Goal: Information Seeking & Learning: Learn about a topic

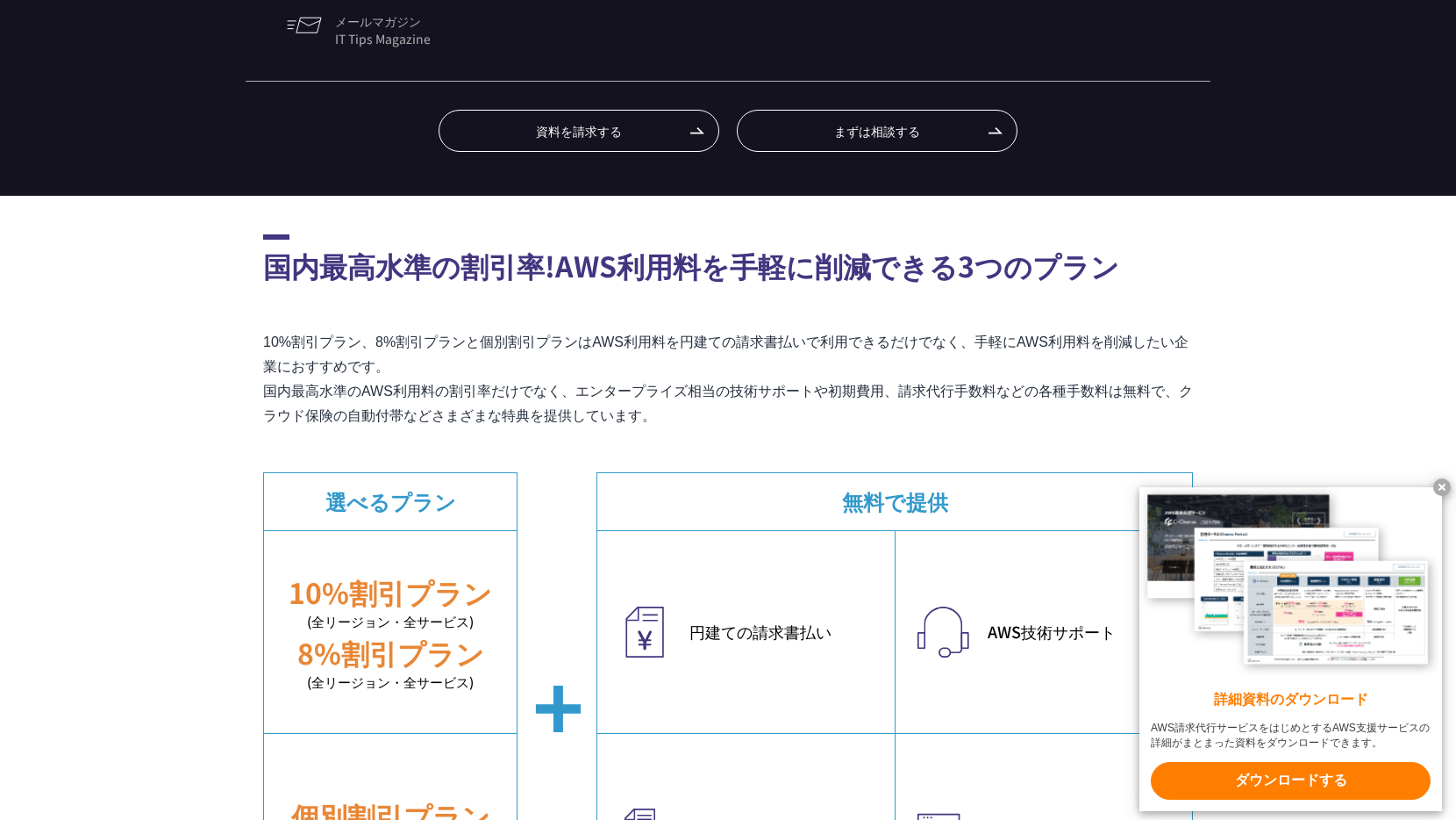
scroll to position [184, 0]
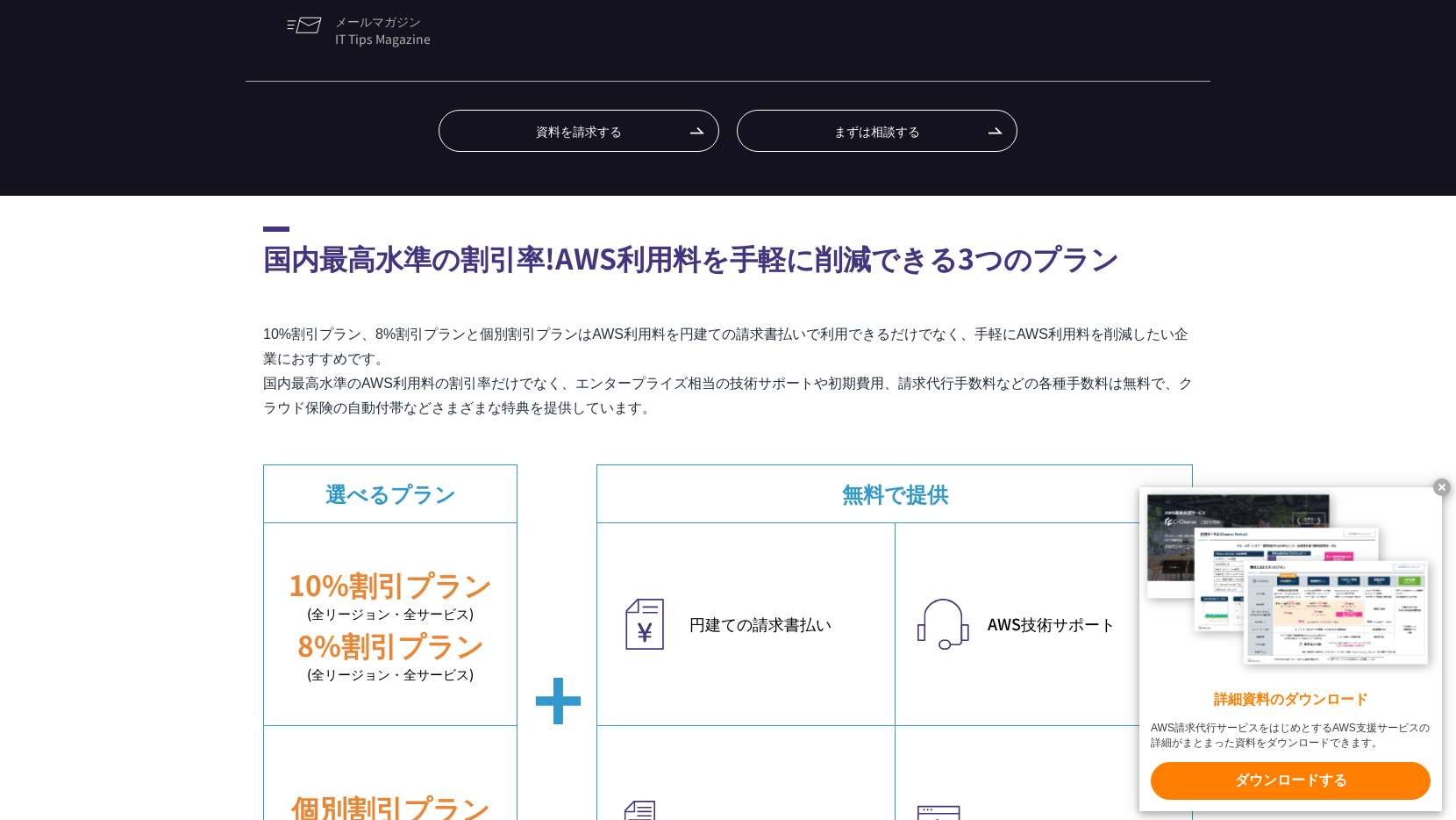
click at [1448, 482] on x-t at bounding box center [1441, 487] width 17 height 17
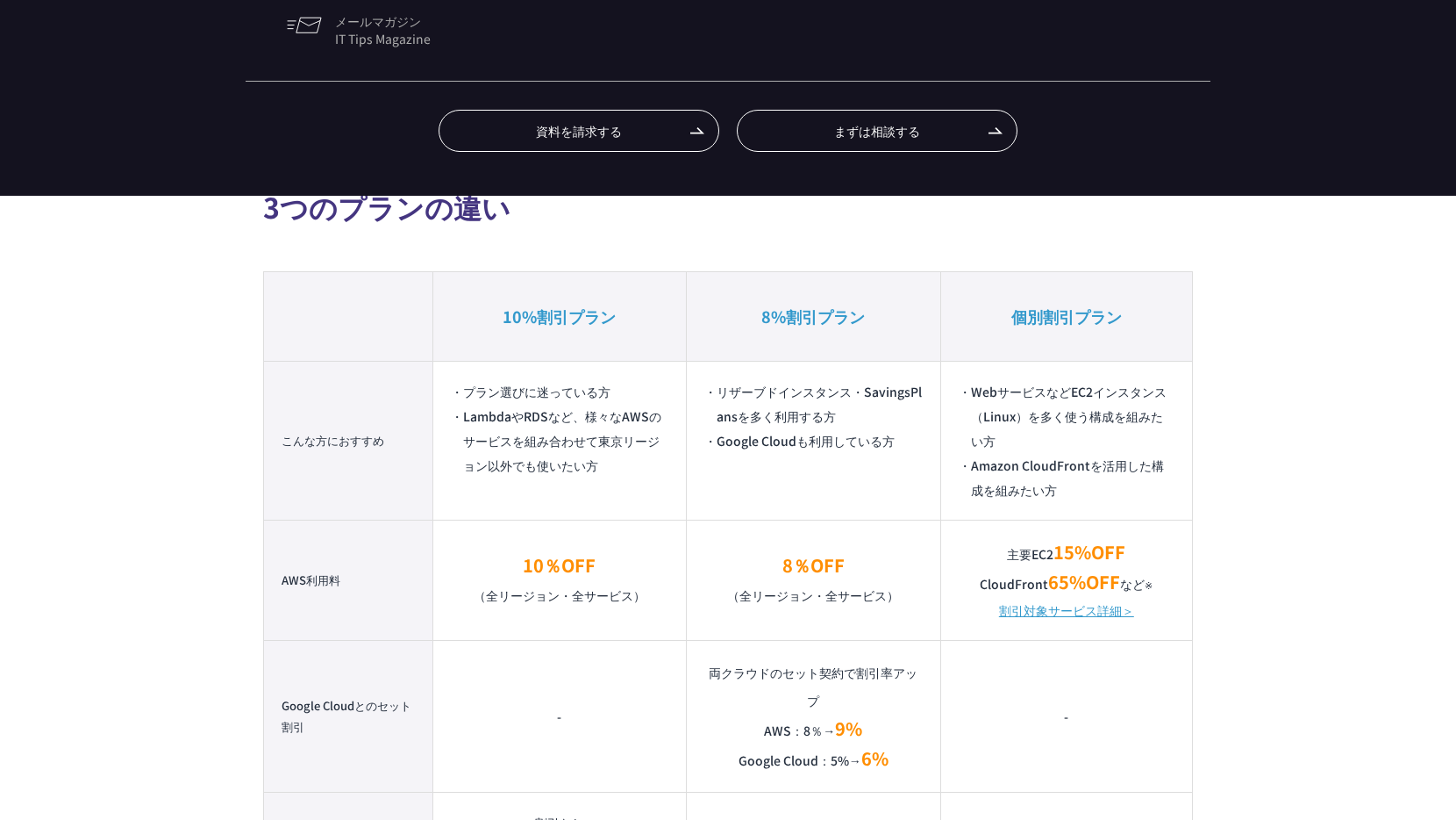
scroll to position [1048, 0]
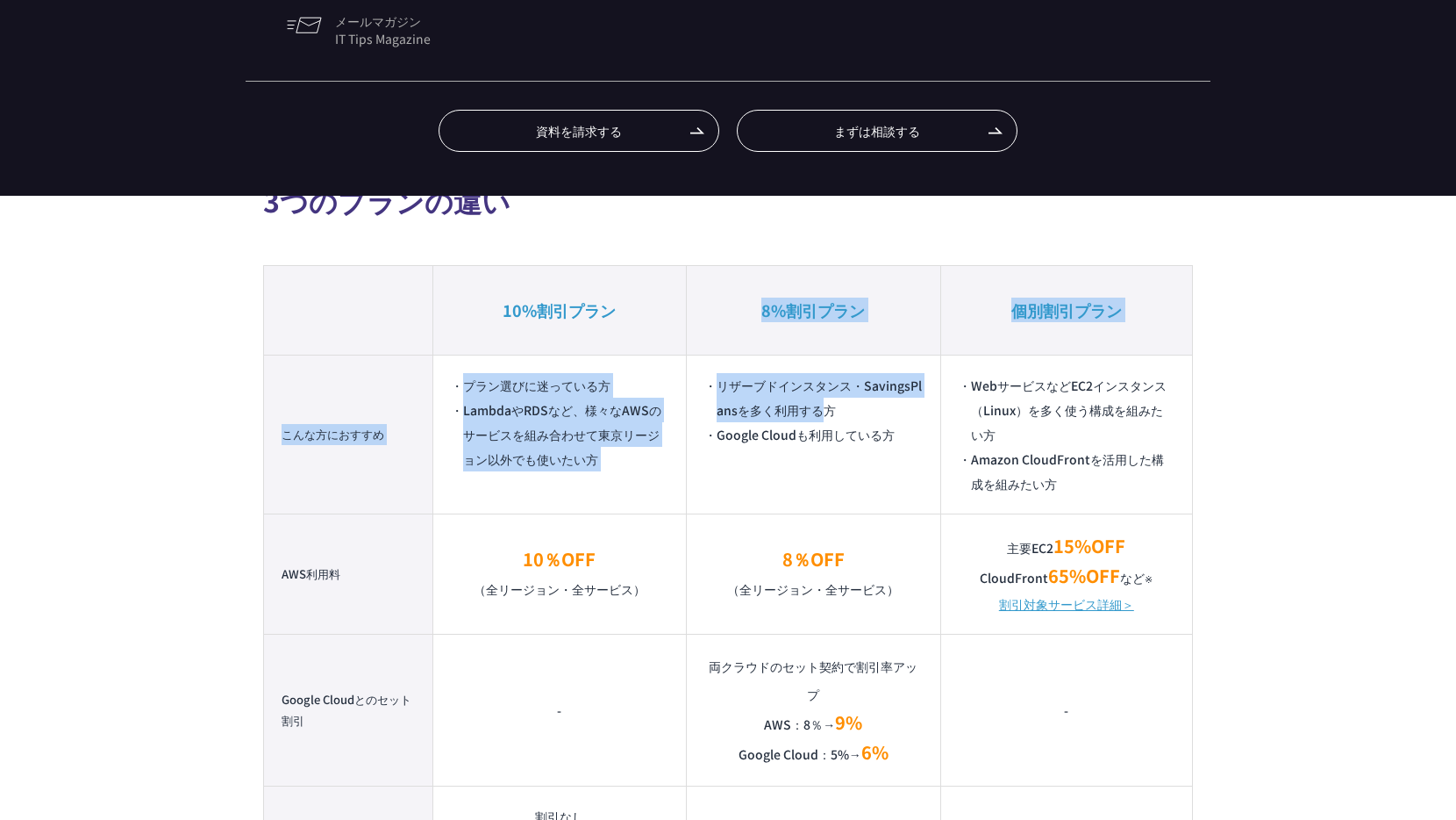
drag, startPoint x: 760, startPoint y: 301, endPoint x: 825, endPoint y: 404, distance: 121.8
click at [825, 404] on table "10%割引プラン 8%割引プラン 個別割引プラン こんな方におすすめ プラン選びに迷っている方 LambdaやRDSなど、様々なAWSのサービスを組み合わせて…" at bounding box center [728, 743] width 930 height 955
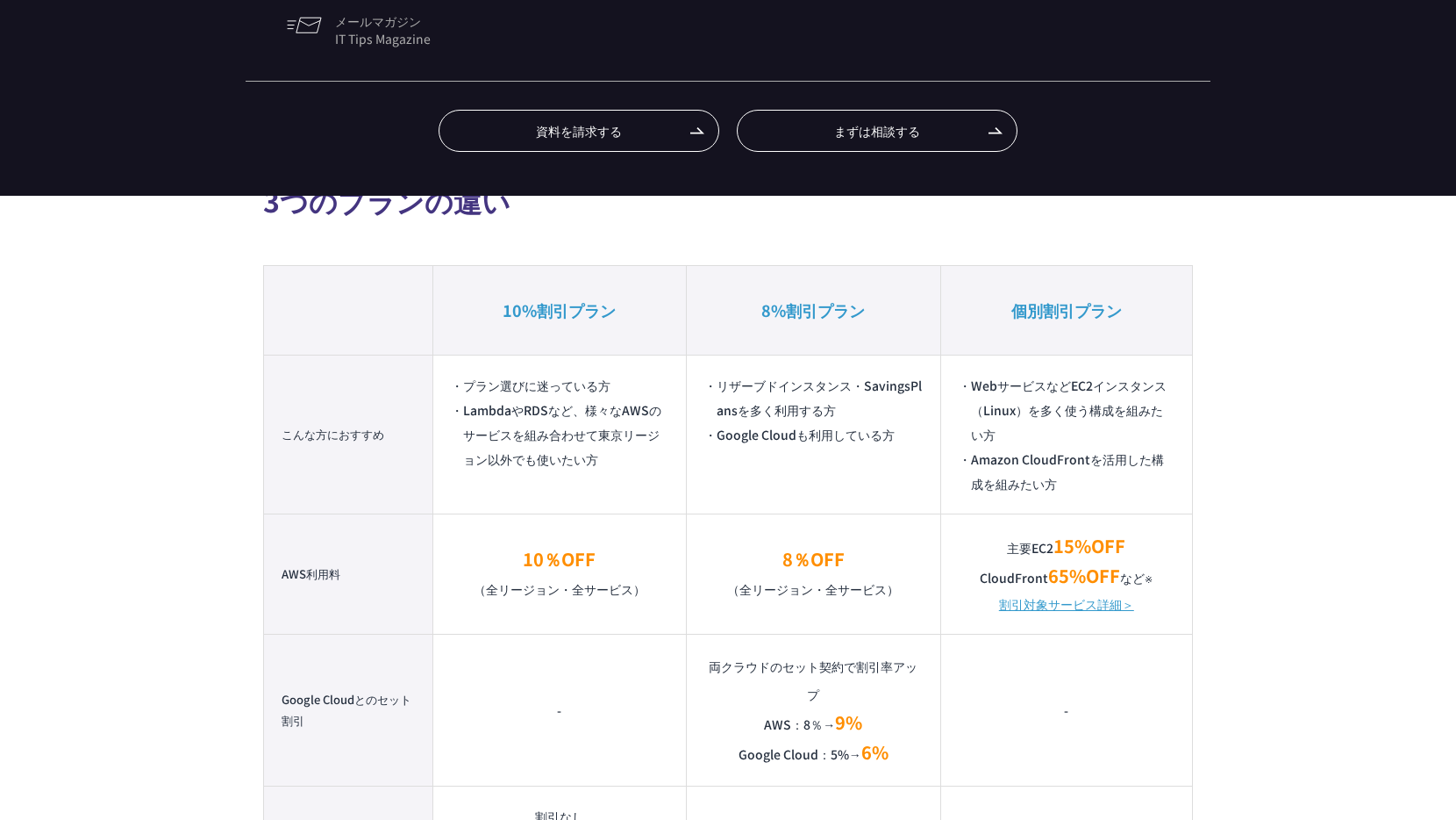
click at [799, 430] on li "Google Cloudも利用している方" at bounding box center [813, 434] width 218 height 25
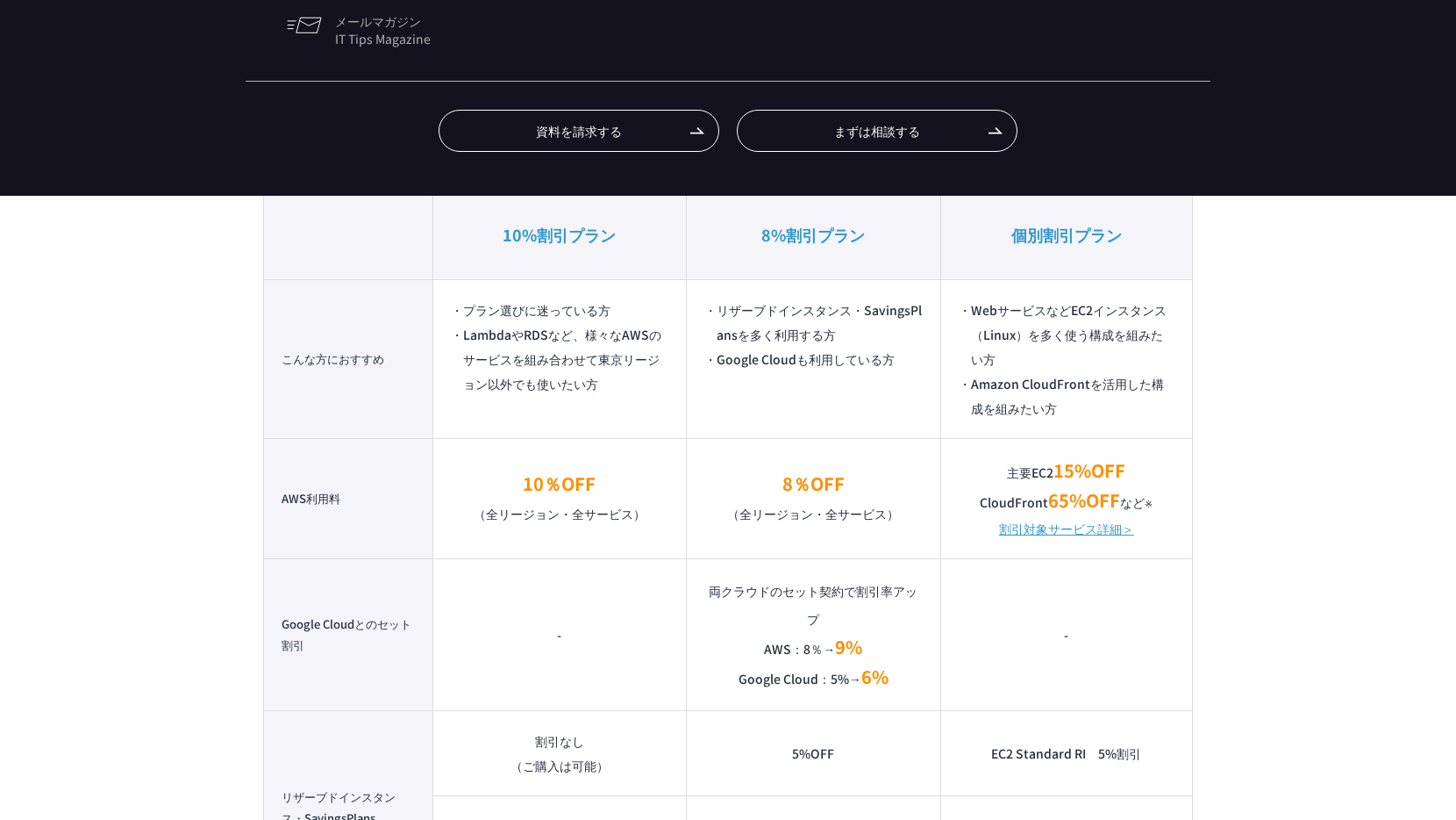
scroll to position [1139, 0]
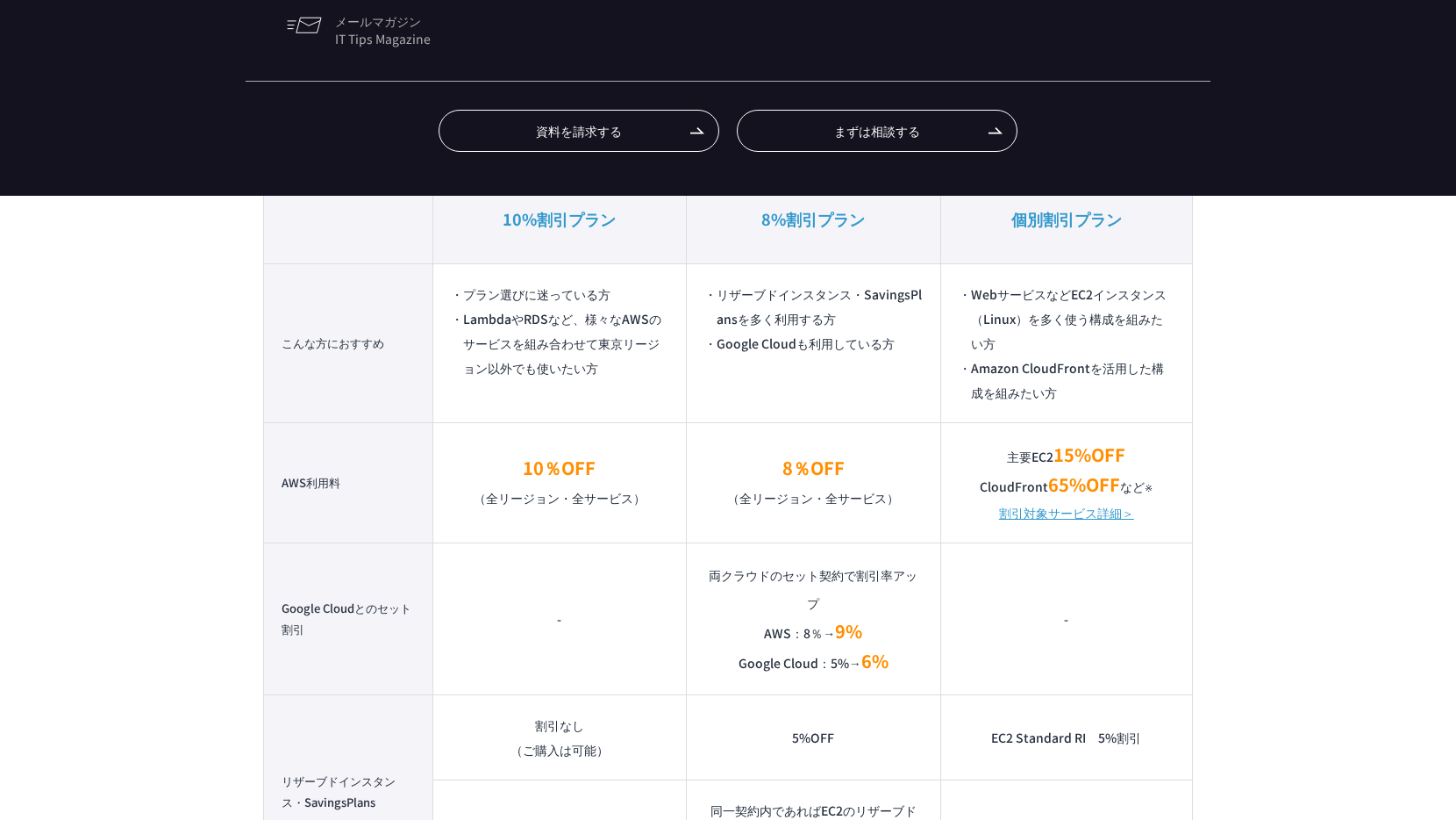
click at [1009, 241] on th "個別割引プラン" at bounding box center [1066, 218] width 251 height 90
drag, startPoint x: 1004, startPoint y: 224, endPoint x: 1124, endPoint y: 222, distance: 120.0
click at [1124, 222] on th "個別割引プラン" at bounding box center [1066, 218] width 251 height 90
click at [994, 314] on li "WebサービスなどEC2インスタンス（Linux）を多く使う構成を組みたい方" at bounding box center [1067, 318] width 216 height 74
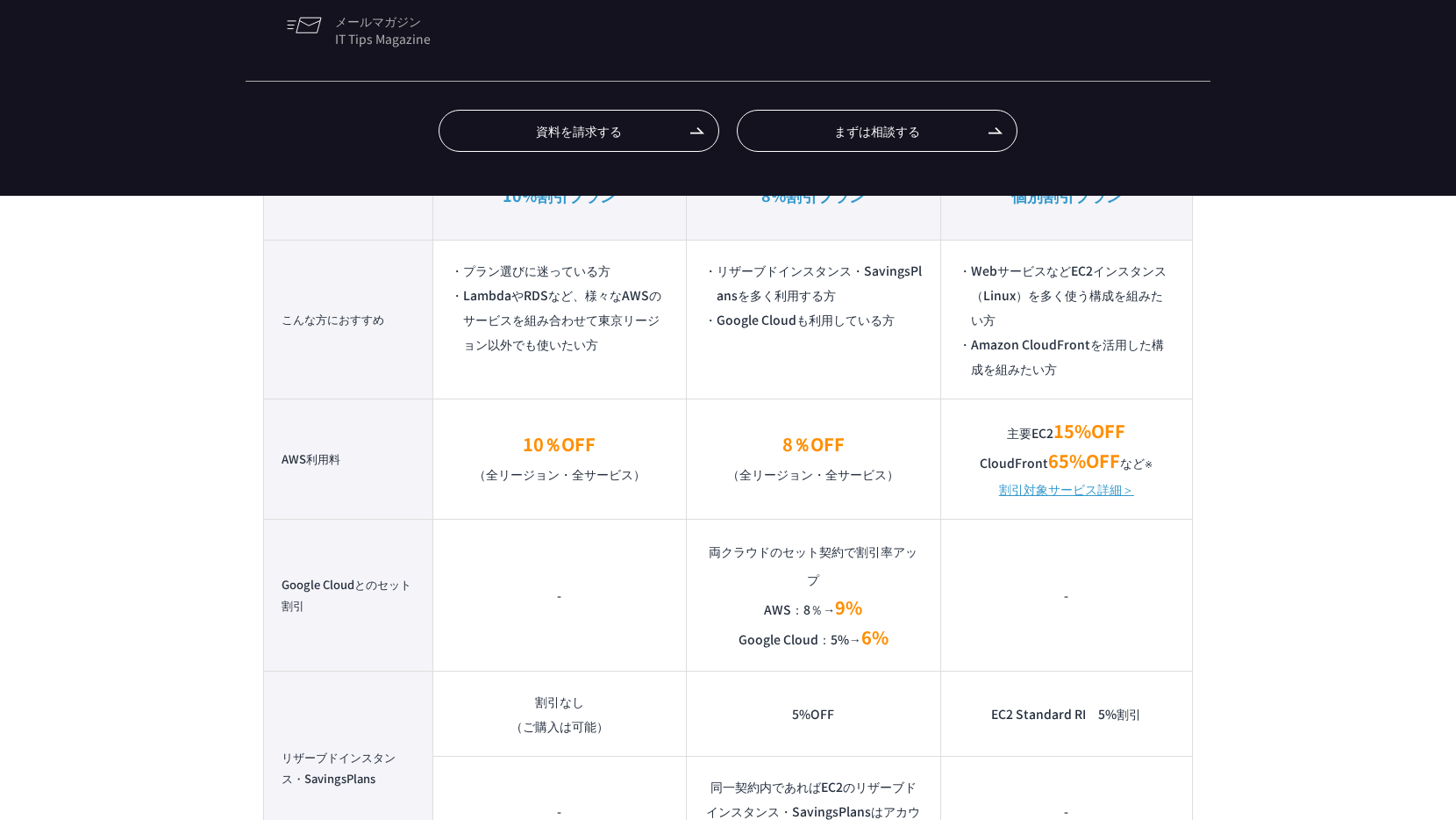
scroll to position [1172, 0]
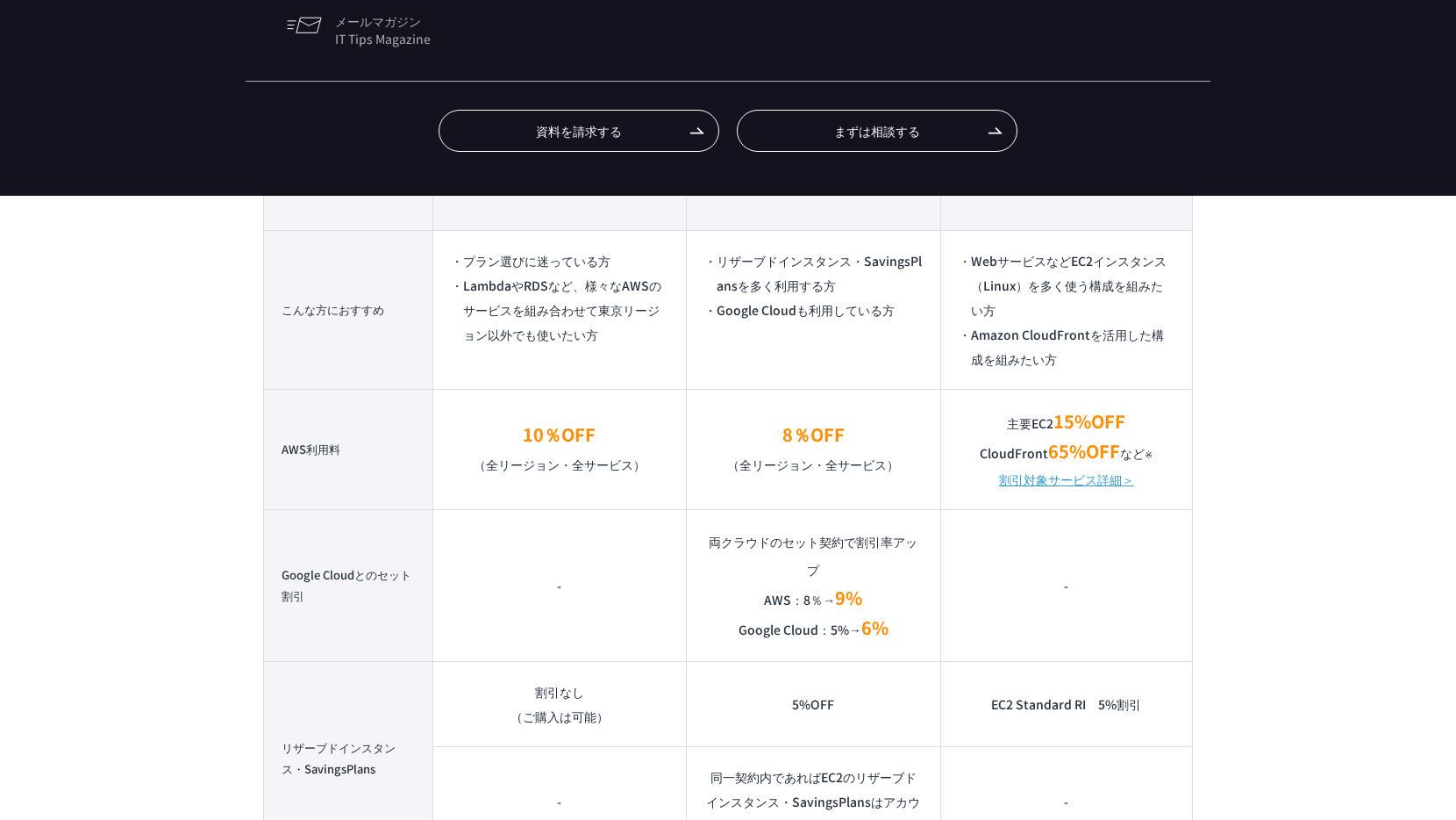
click at [1010, 450] on p "主要EC2 15%OFF CloudFront 65%OFF など ※" at bounding box center [1067, 437] width 216 height 60
drag, startPoint x: 1010, startPoint y: 450, endPoint x: 1128, endPoint y: 452, distance: 118.0
click at [1128, 452] on p "主要EC2 15%OFF CloudFront 65%OFF など ※" at bounding box center [1067, 437] width 216 height 60
click at [1040, 433] on p "主要EC2 15%OFF CloudFront 65%OFF など ※" at bounding box center [1067, 437] width 216 height 60
click at [1028, 477] on link "割引対象サービス詳細＞" at bounding box center [1067, 479] width 135 height 25
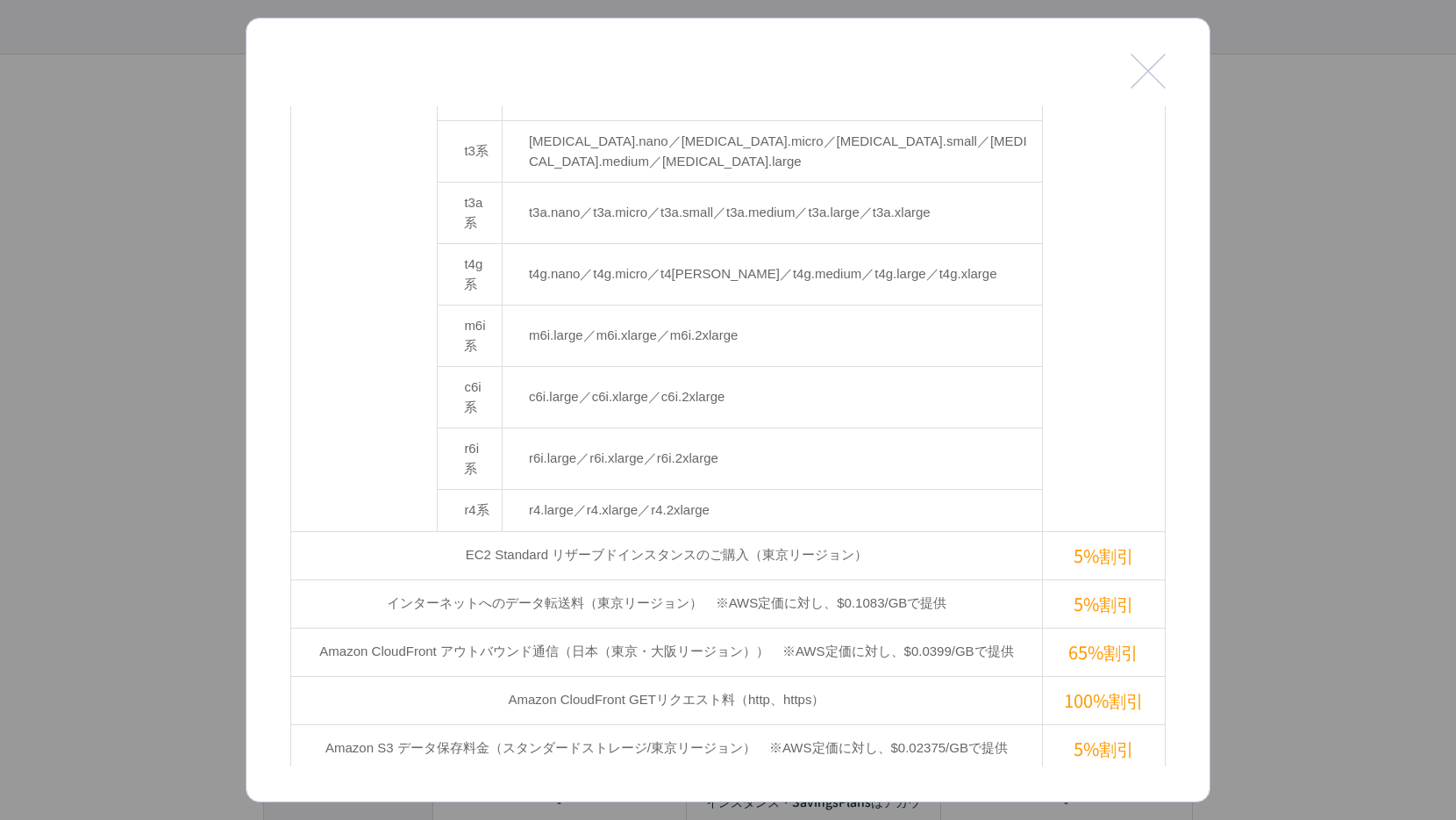
scroll to position [519, 0]
click at [856, 630] on td "Amazon CloudFront アウトバウンド通信（日本（東京・大阪リージョン））　※AWS定価に対し、$0.0399/GBで提供" at bounding box center [667, 654] width 752 height 48
drag, startPoint x: 776, startPoint y: 474, endPoint x: 848, endPoint y: 472, distance: 72.0
click at [848, 630] on td "Amazon CloudFront アウトバウンド通信（日本（東京・大阪リージョン））　※AWS定価に対し、$0.0399/GBで提供" at bounding box center [667, 654] width 752 height 48
click at [802, 582] on td "インターネットへのデータ転送料（東京リージョン）　※AWS定価に対し、$0.1083/GBで提供" at bounding box center [667, 606] width 752 height 48
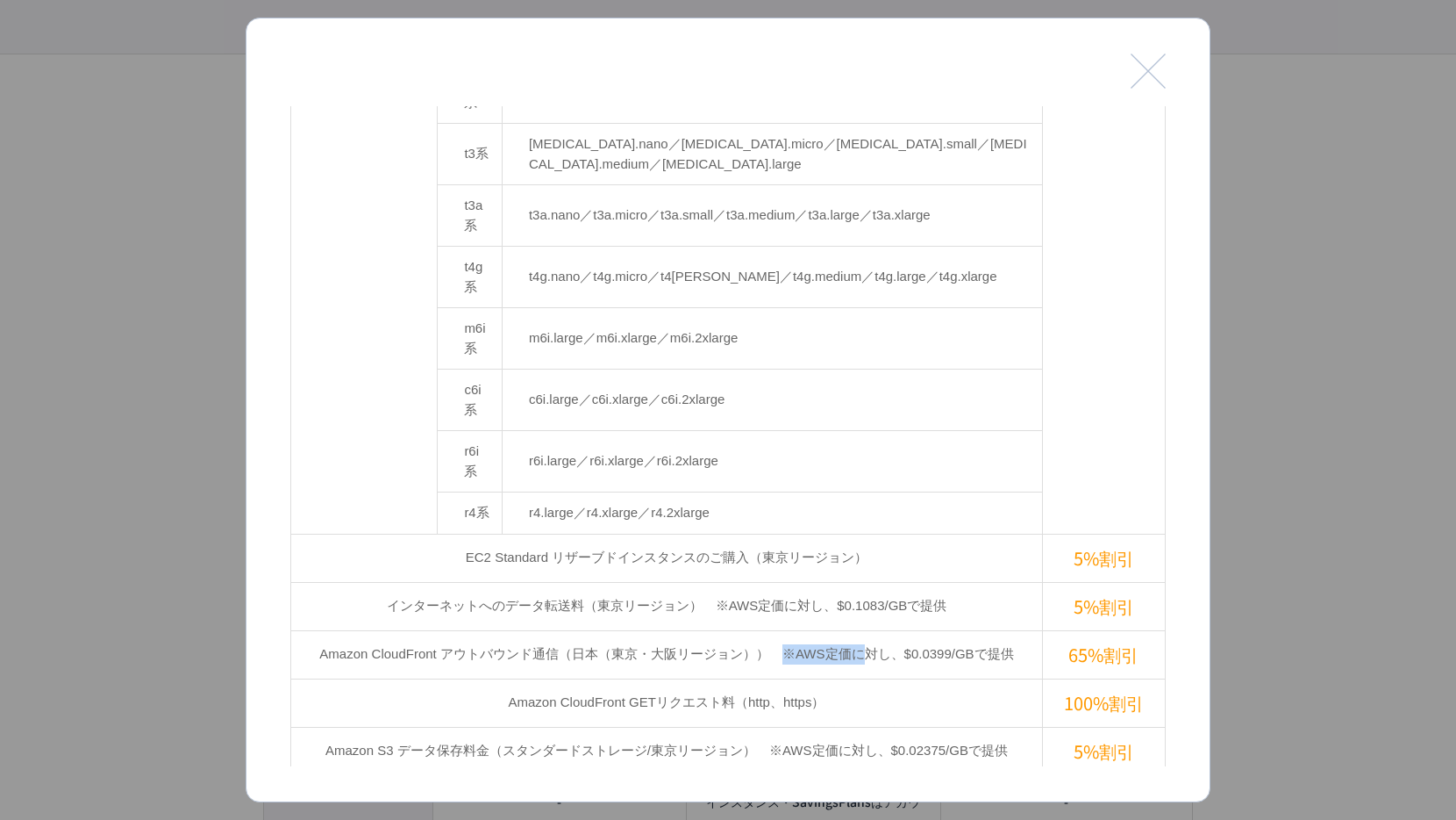
drag, startPoint x: 776, startPoint y: 472, endPoint x: 860, endPoint y: 470, distance: 84.0
click at [860, 630] on td "Amazon CloudFront アウトバウンド通信（日本（東京・大阪リージョン））　※AWS定価に対し、$0.0399/GBで提供" at bounding box center [667, 654] width 752 height 48
drag, startPoint x: 983, startPoint y: 476, endPoint x: 897, endPoint y: 476, distance: 86.0
click at [897, 630] on td "Amazon CloudFront アウトバウンド通信（日本（東京・大阪リージョン））　※AWS定価に対し、$0.0399/GBで提供" at bounding box center [667, 654] width 752 height 48
click at [988, 630] on td "Amazon CloudFront アウトバウンド通信（日本（東京・大阪リージョン））　※AWS定価に対し、$0.0399/GBで提供" at bounding box center [667, 654] width 752 height 48
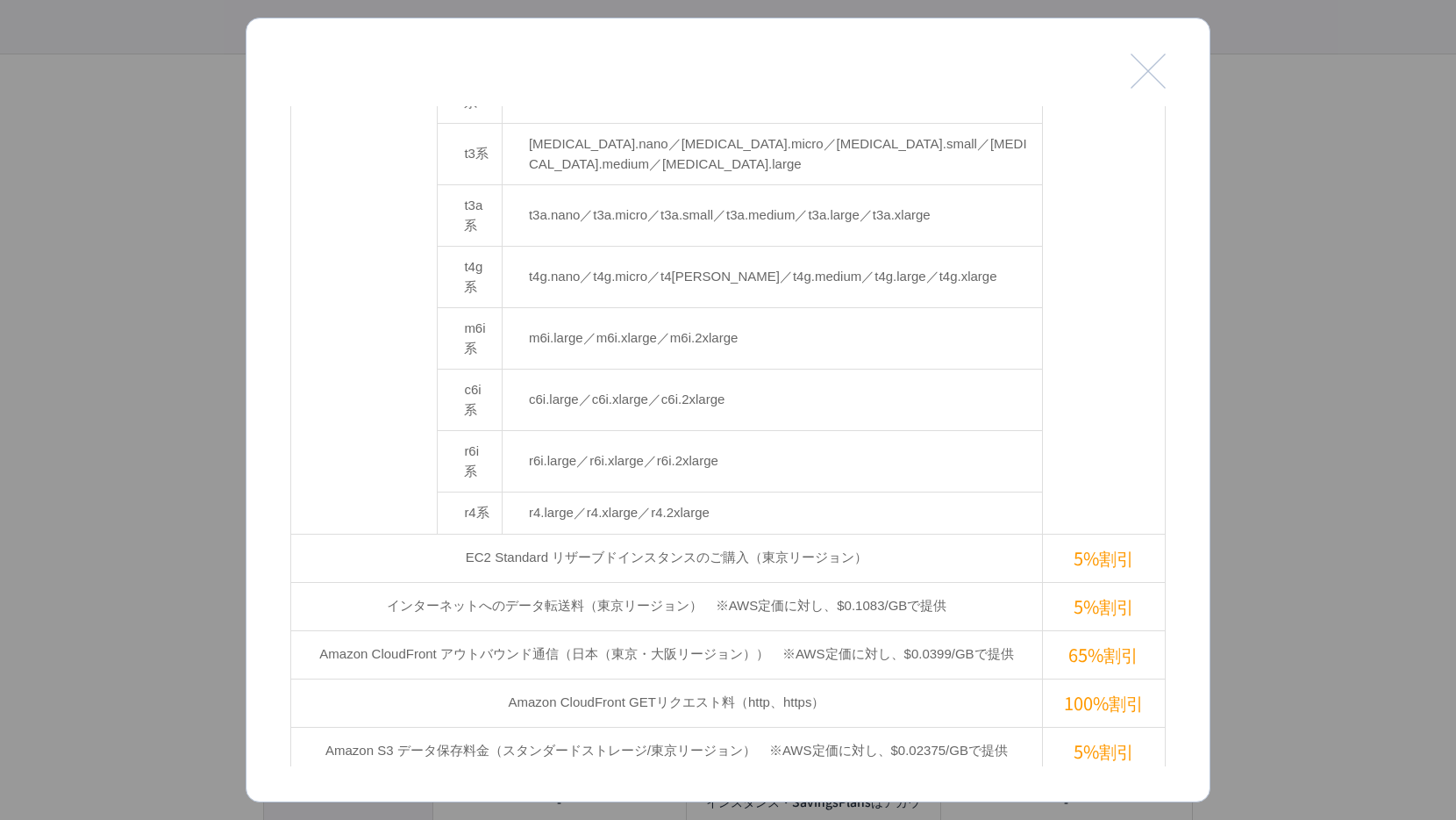
scroll to position [509, 0]
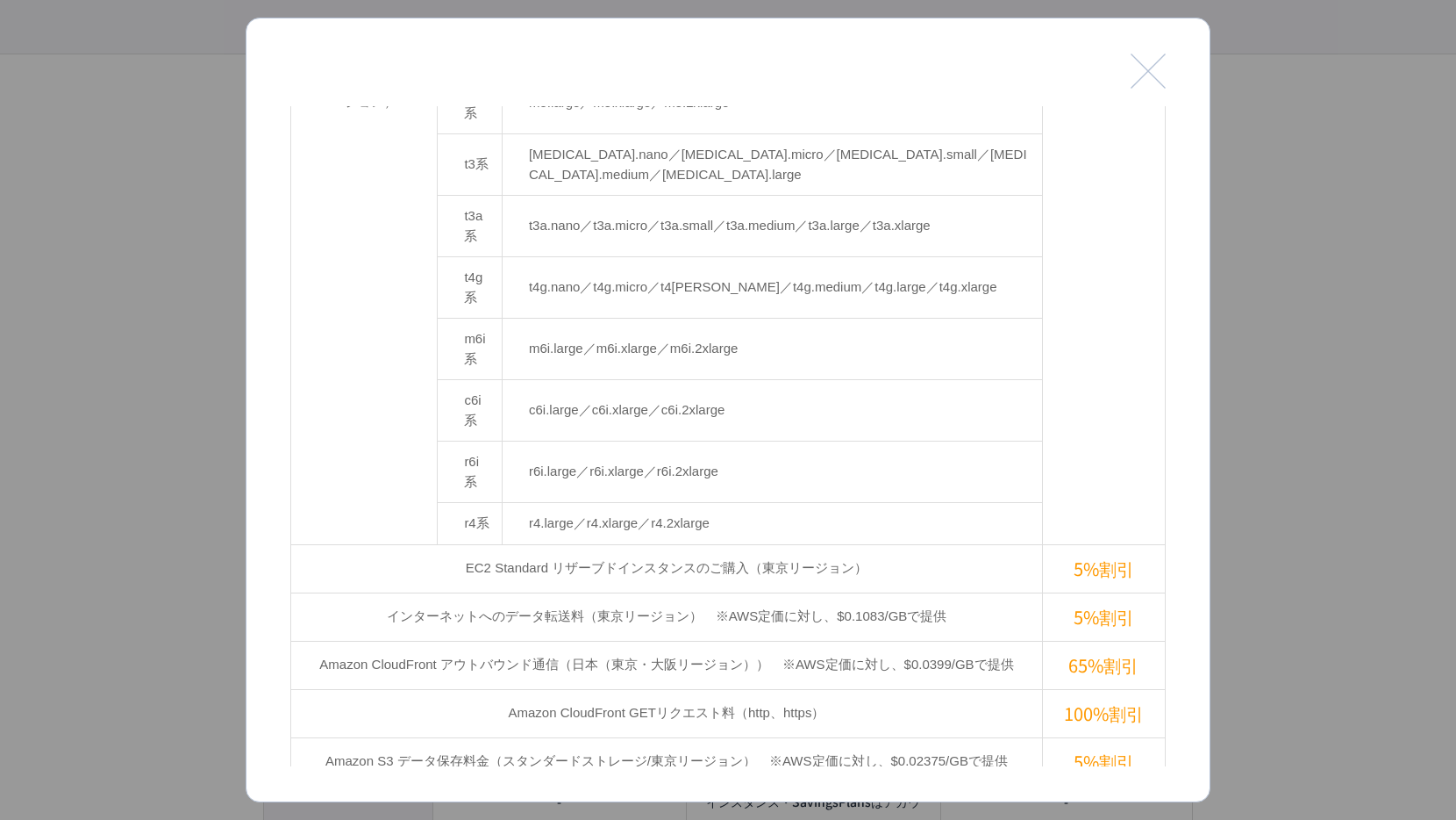
click at [961, 592] on td "インターネットへのデータ転送料（東京リージョン）　※AWS定価に対し、$0.1083/GBで提供" at bounding box center [667, 616] width 752 height 48
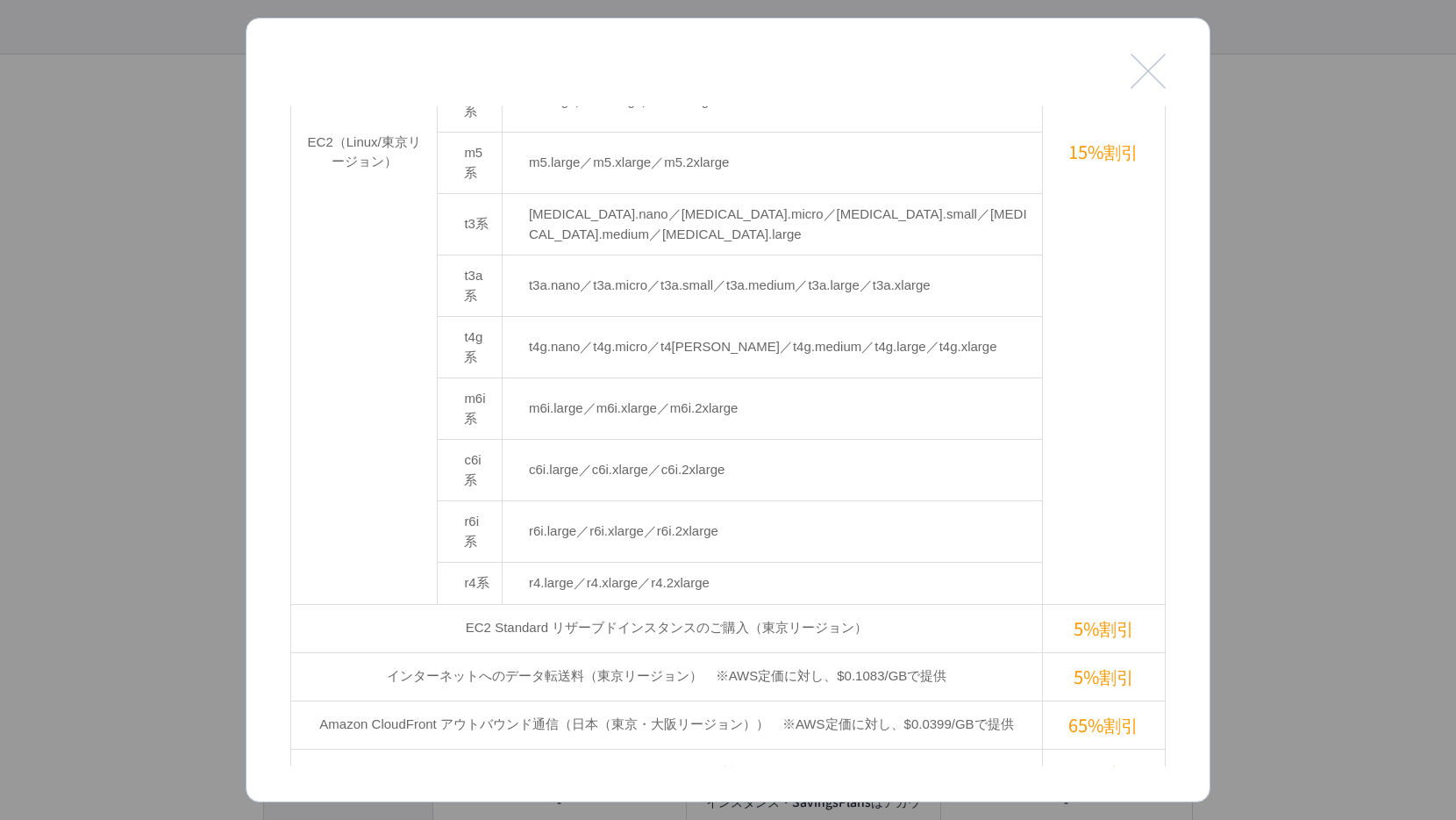
scroll to position [448, 0]
click at [201, 424] on div at bounding box center [728, 410] width 1456 height 820
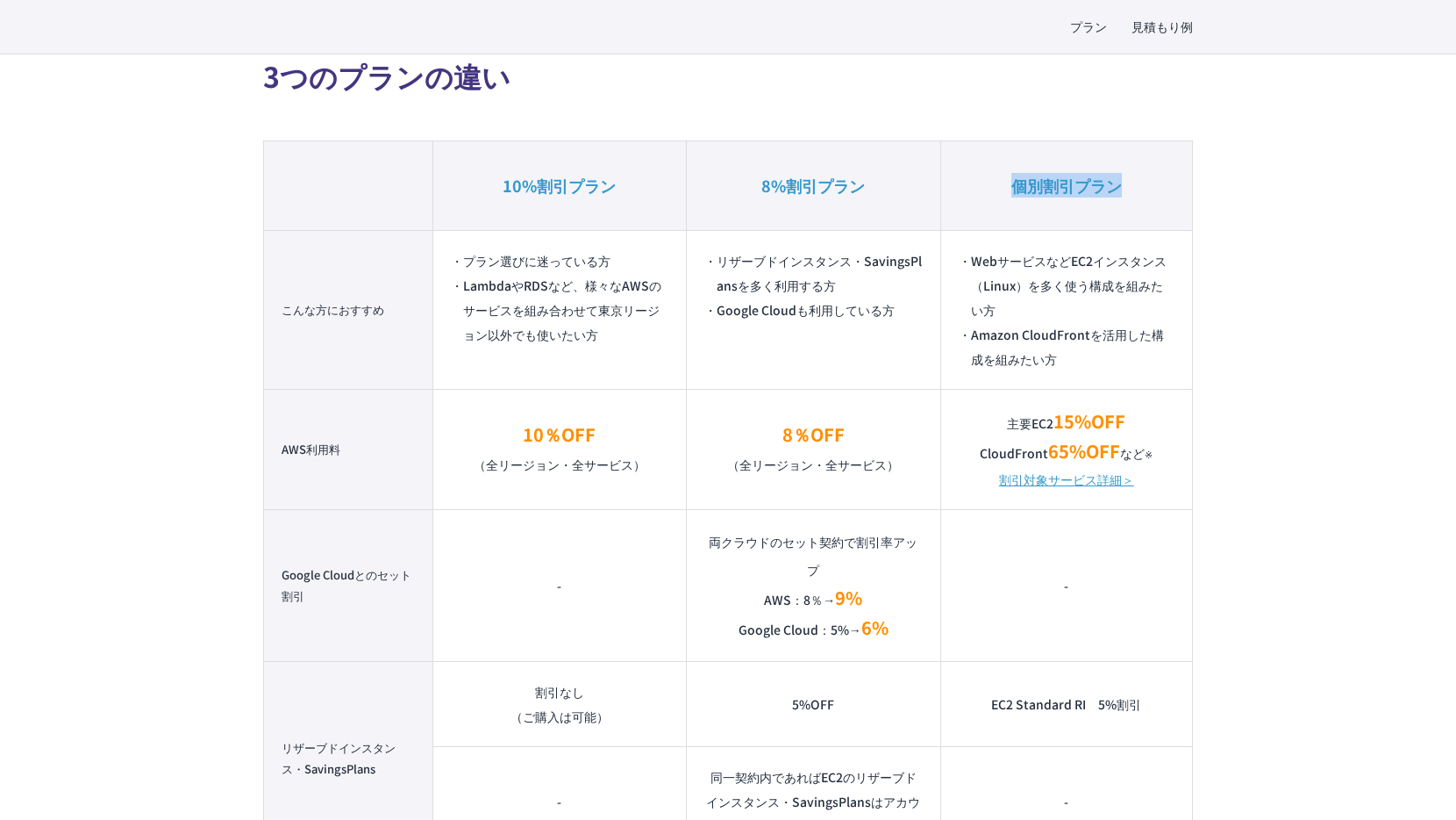
drag, startPoint x: 1002, startPoint y: 187, endPoint x: 1156, endPoint y: 187, distance: 154.0
click at [1156, 187] on th "個別割引プラン" at bounding box center [1066, 185] width 251 height 90
drag, startPoint x: 750, startPoint y: 186, endPoint x: 874, endPoint y: 184, distance: 124.0
click at [874, 184] on th "8%割引プラン" at bounding box center [813, 185] width 253 height 90
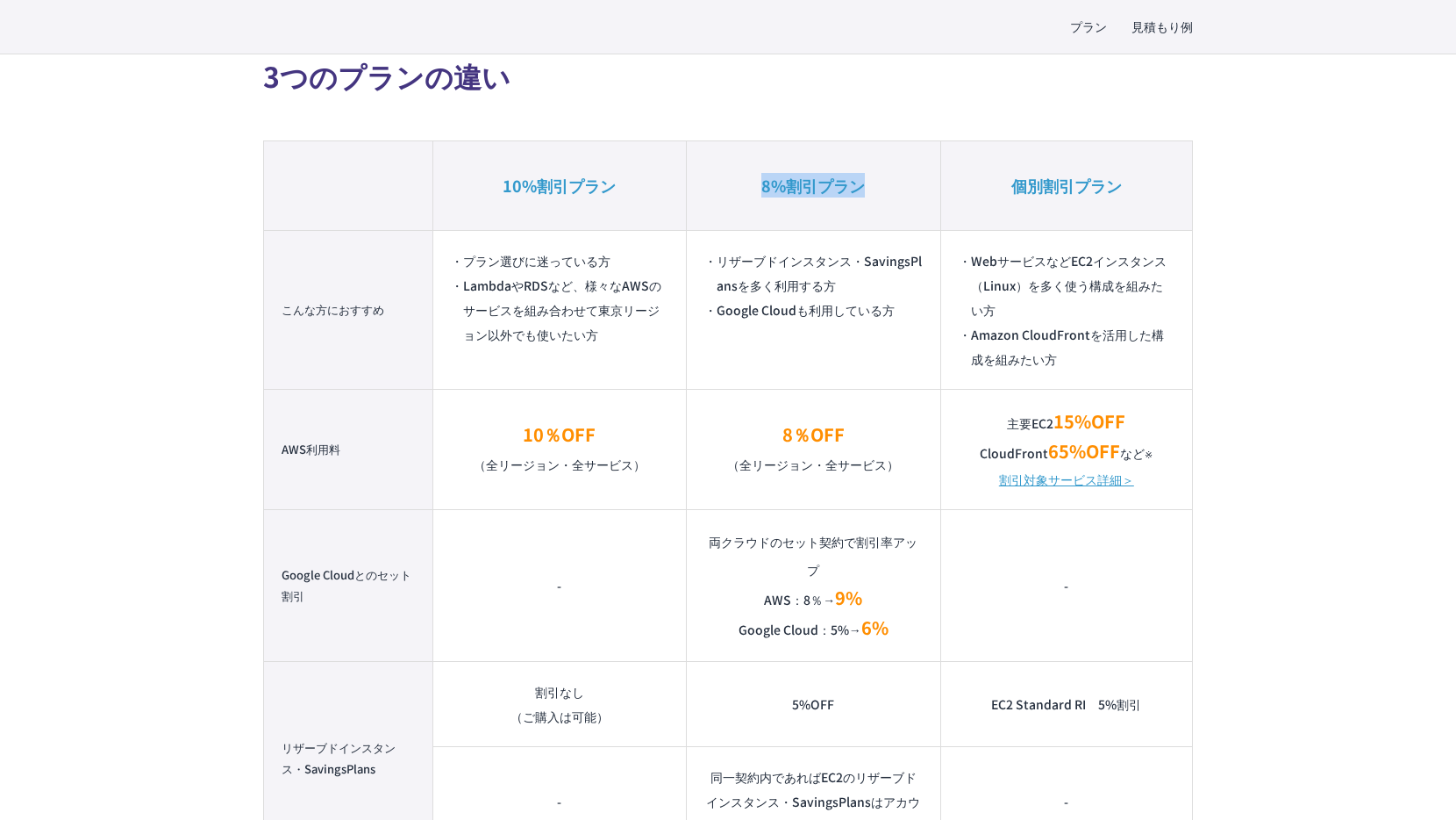
click at [921, 177] on th "8%割引プラン" at bounding box center [813, 185] width 253 height 90
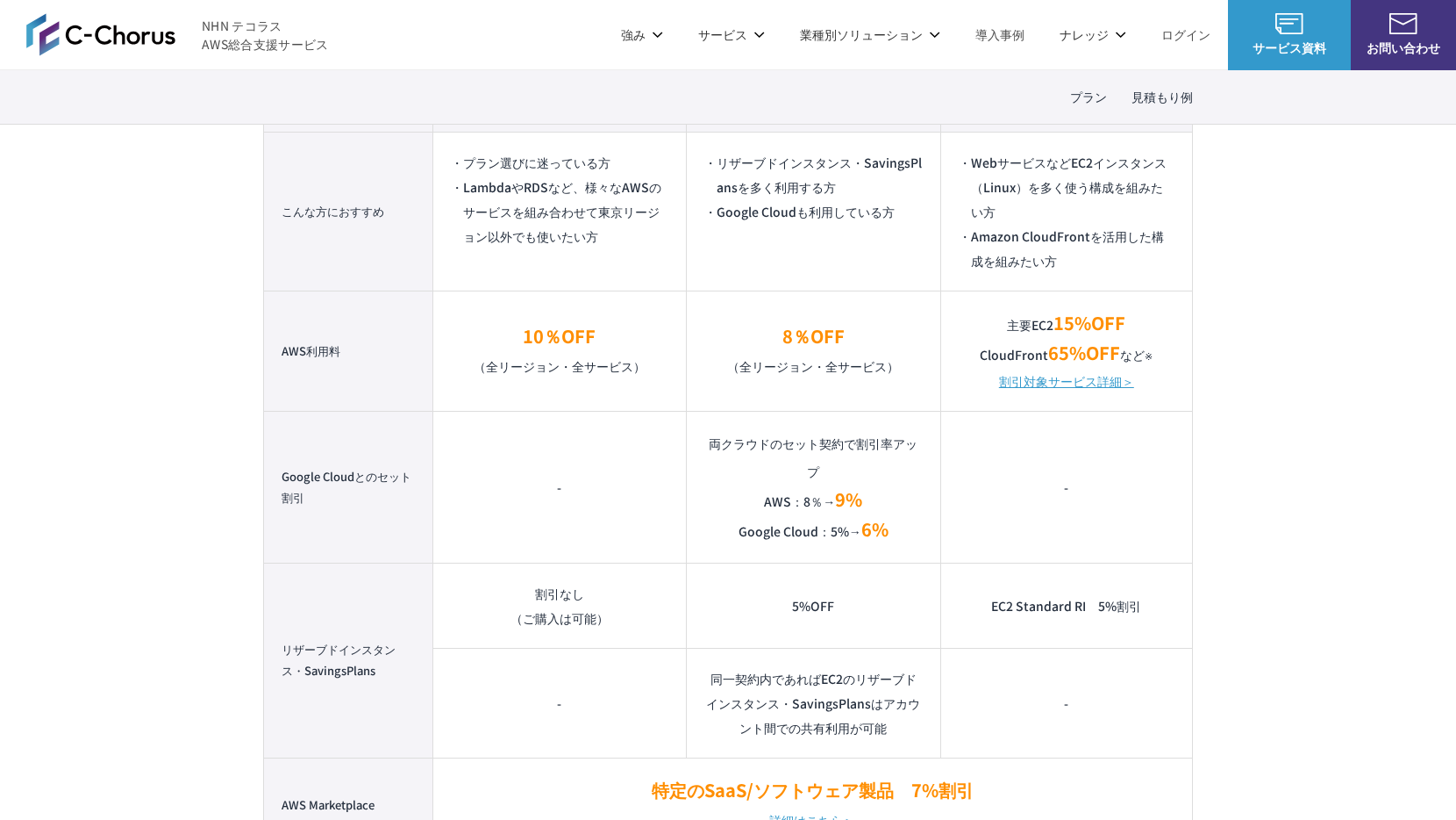
scroll to position [1245, 0]
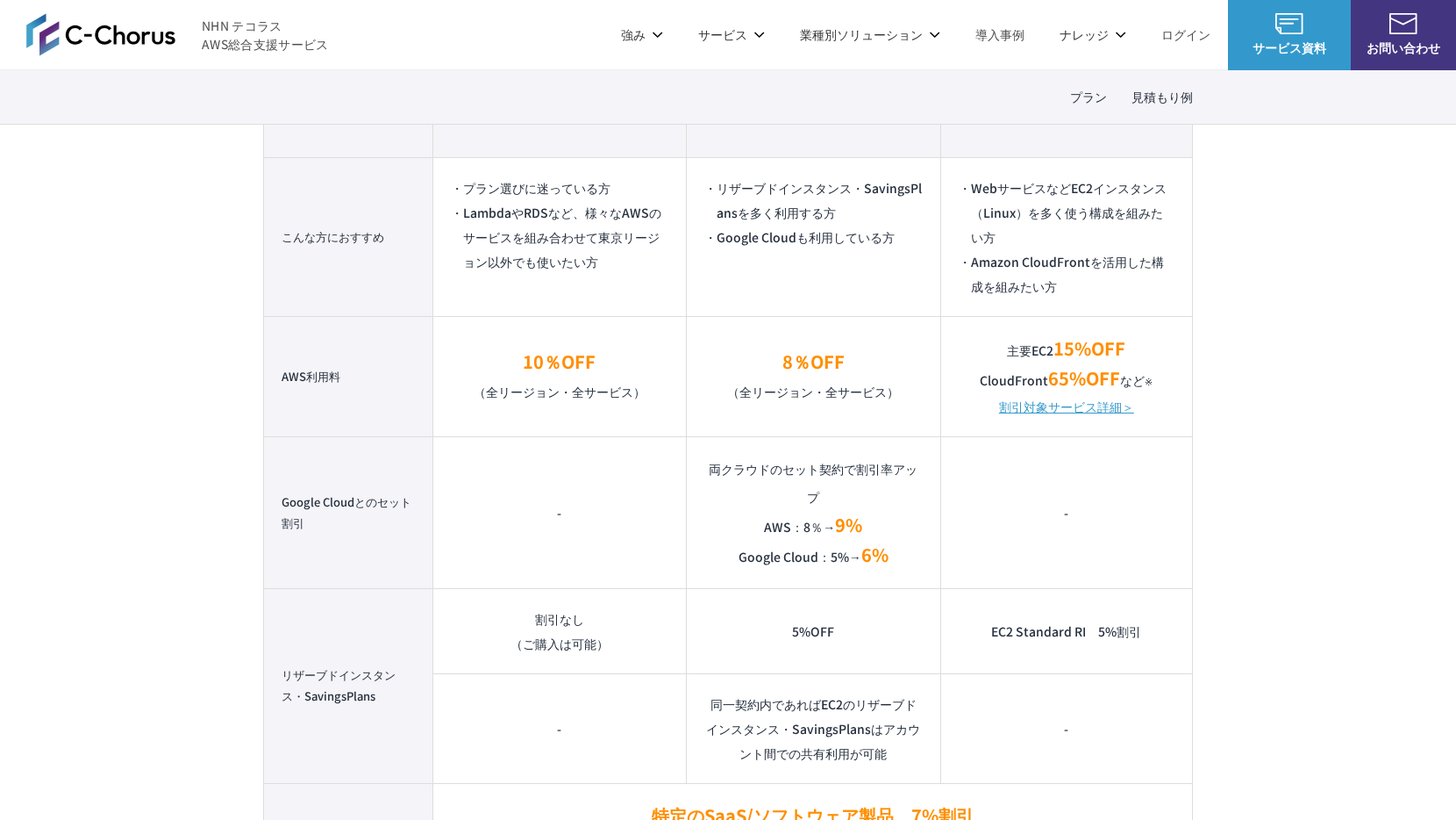
click at [1018, 410] on link "割引対象サービス詳細＞" at bounding box center [1067, 406] width 135 height 25
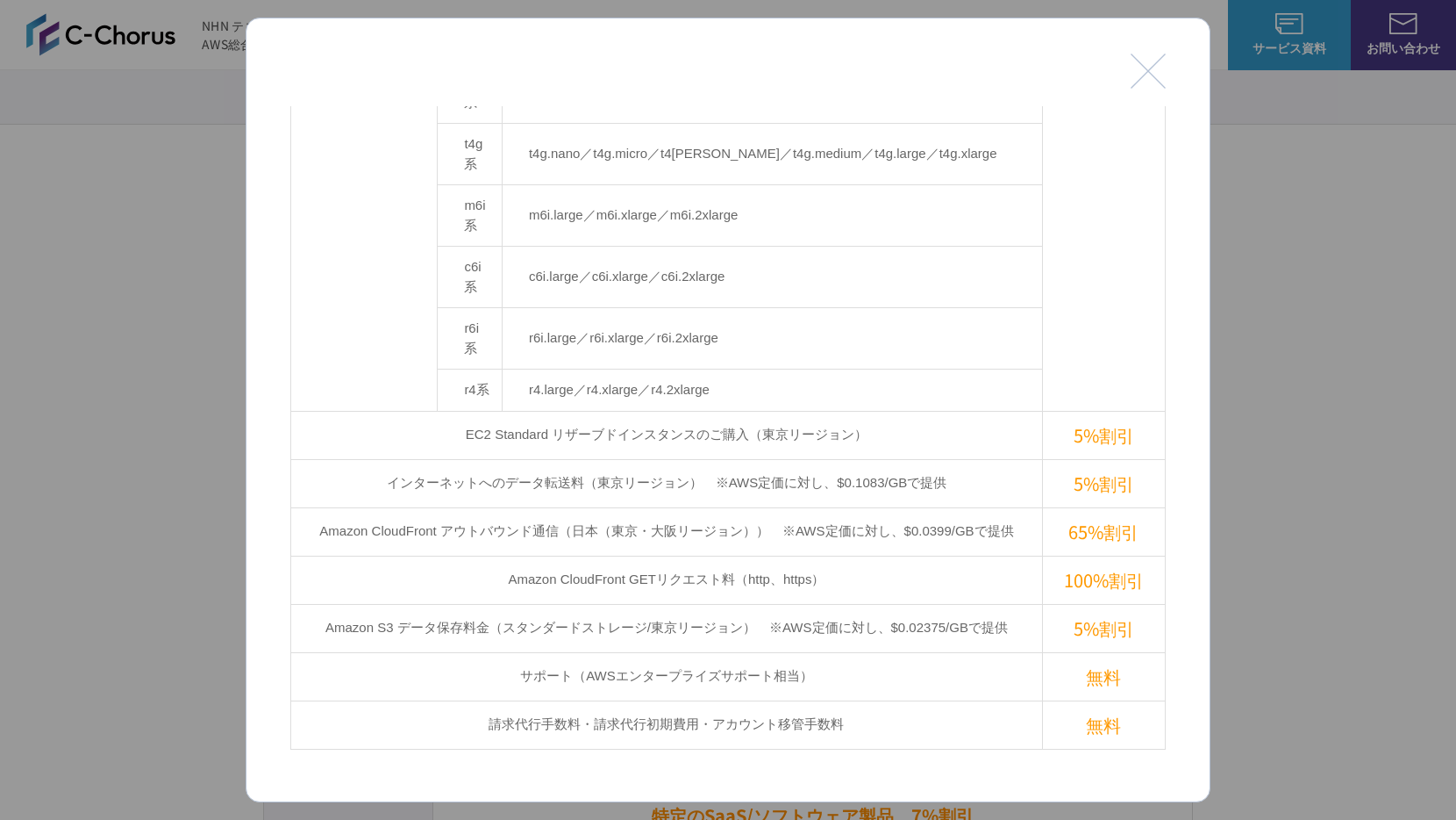
scroll to position [644, 0]
click at [346, 505] on td "Amazon CloudFront アウトバウンド通信（日本（東京・大阪リージョン））　※AWS定価に対し、$0.0399/GBで提供" at bounding box center [667, 529] width 752 height 48
drag, startPoint x: 346, startPoint y: 352, endPoint x: 425, endPoint y: 351, distance: 79.0
click at [425, 505] on td "Amazon CloudFront アウトバウンド通信（日本（東京・大阪リージョン））　※AWS定価に対し、$0.0399/GBで提供" at bounding box center [667, 529] width 752 height 48
click at [460, 505] on td "Amazon CloudFront アウトバウンド通信（日本（東京・大阪リージョン））　※AWS定価に対し、$0.0399/GBで提供" at bounding box center [667, 529] width 752 height 48
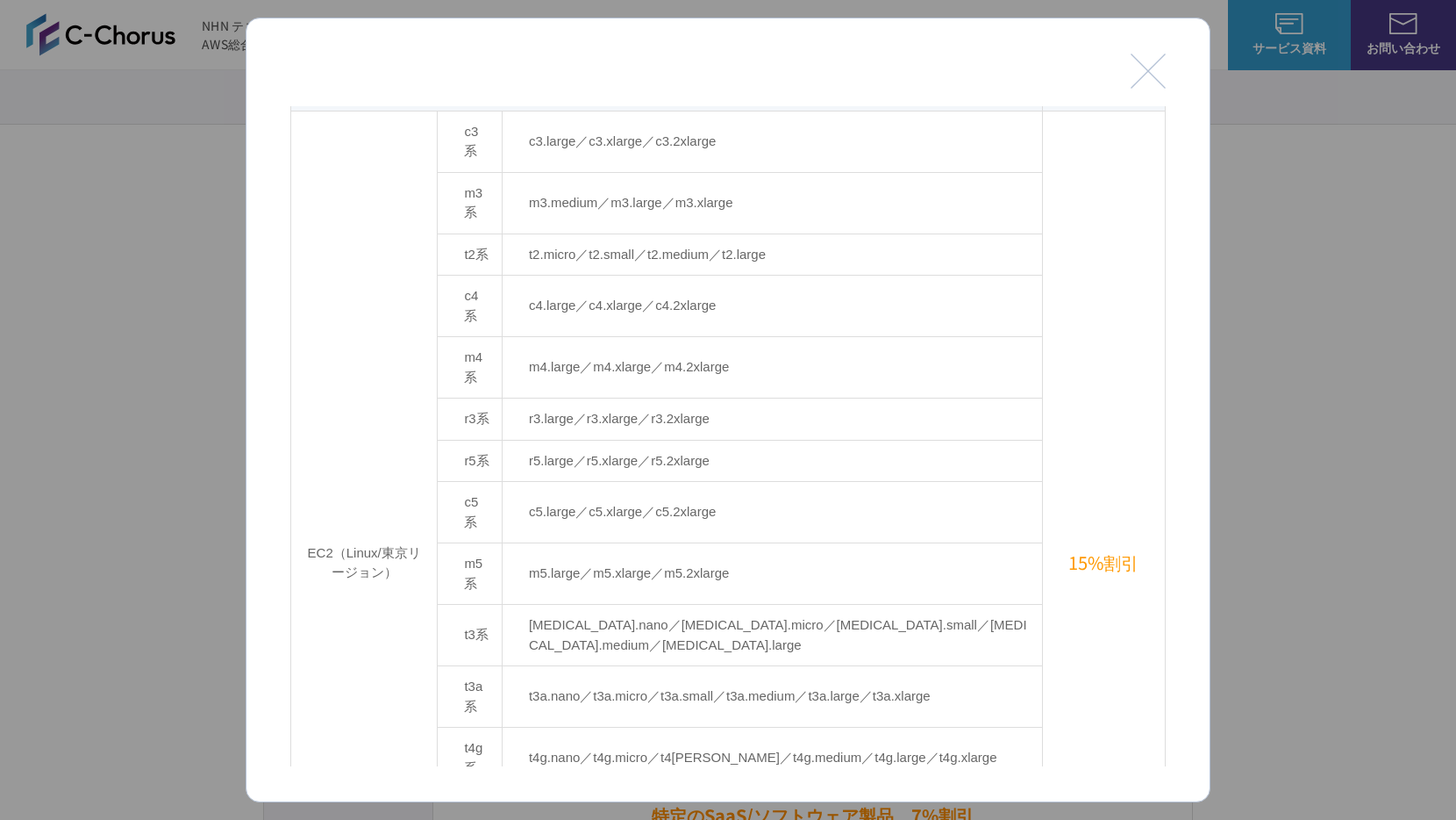
scroll to position [0, 0]
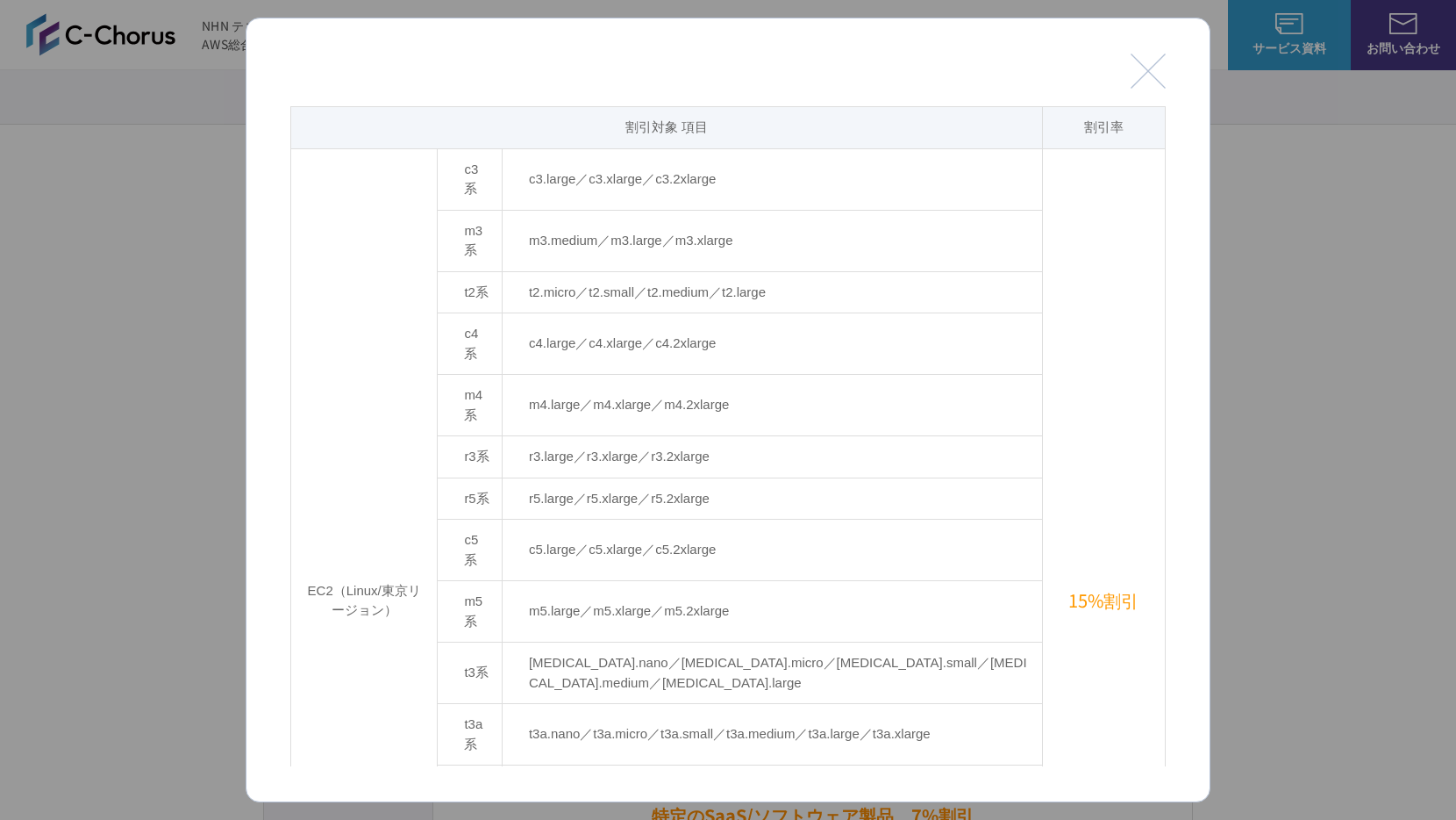
click at [319, 509] on td "EC2（Linux/東京リージョン）" at bounding box center [364, 599] width 146 height 904
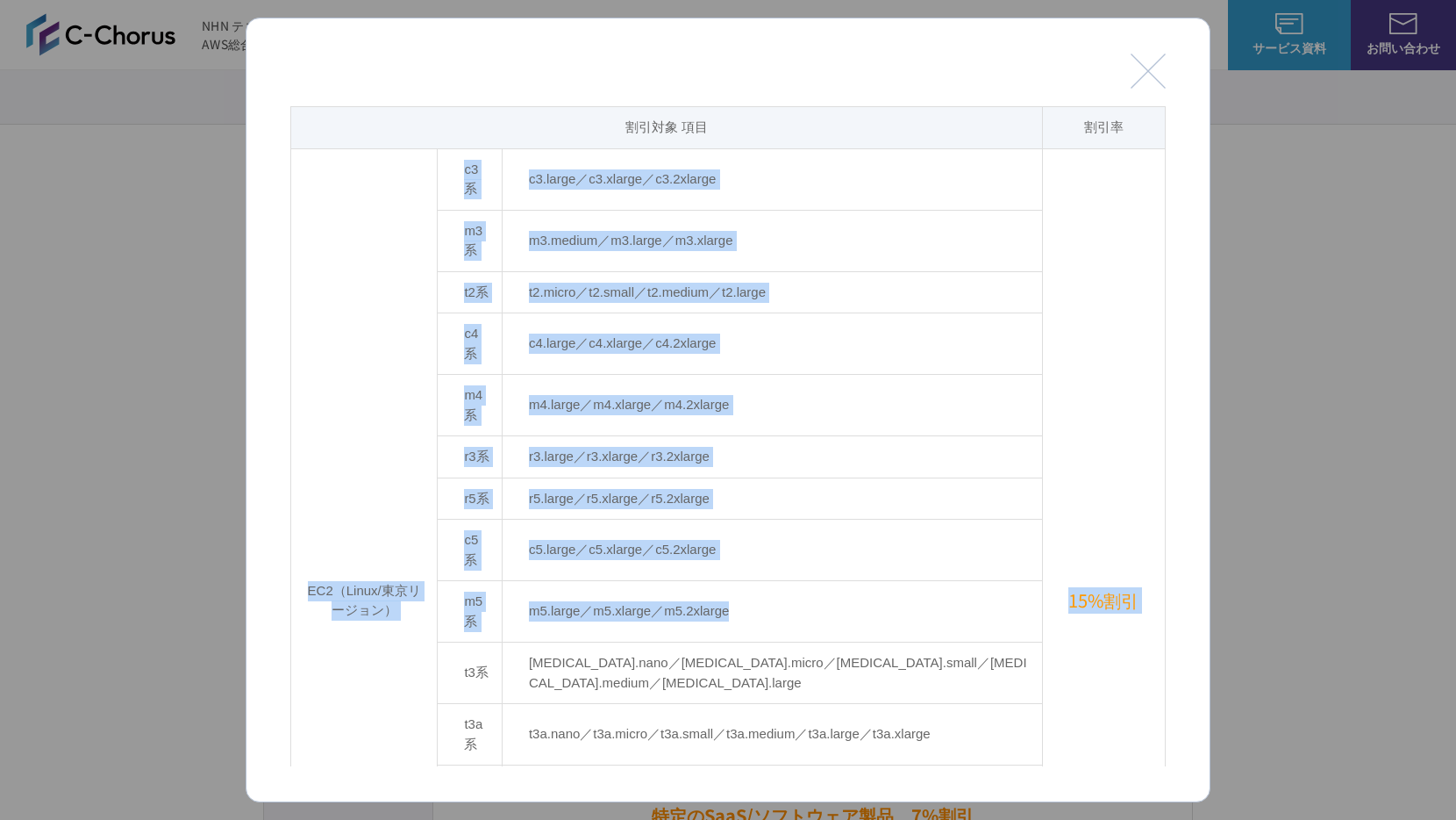
drag, startPoint x: 319, startPoint y: 509, endPoint x: 571, endPoint y: 521, distance: 252.3
click at [571, 521] on tbody "EC2（Linux/東京リージョン） c3系 c3.large／c3.xlarge／c3.2xlarge 15%割引 m3系 m3.medium／m3.lar…" at bounding box center [729, 769] width 875 height 1242
click at [731, 581] on td "m5.large／m5.xlarge／m5.2xlarge" at bounding box center [772, 612] width 540 height 62
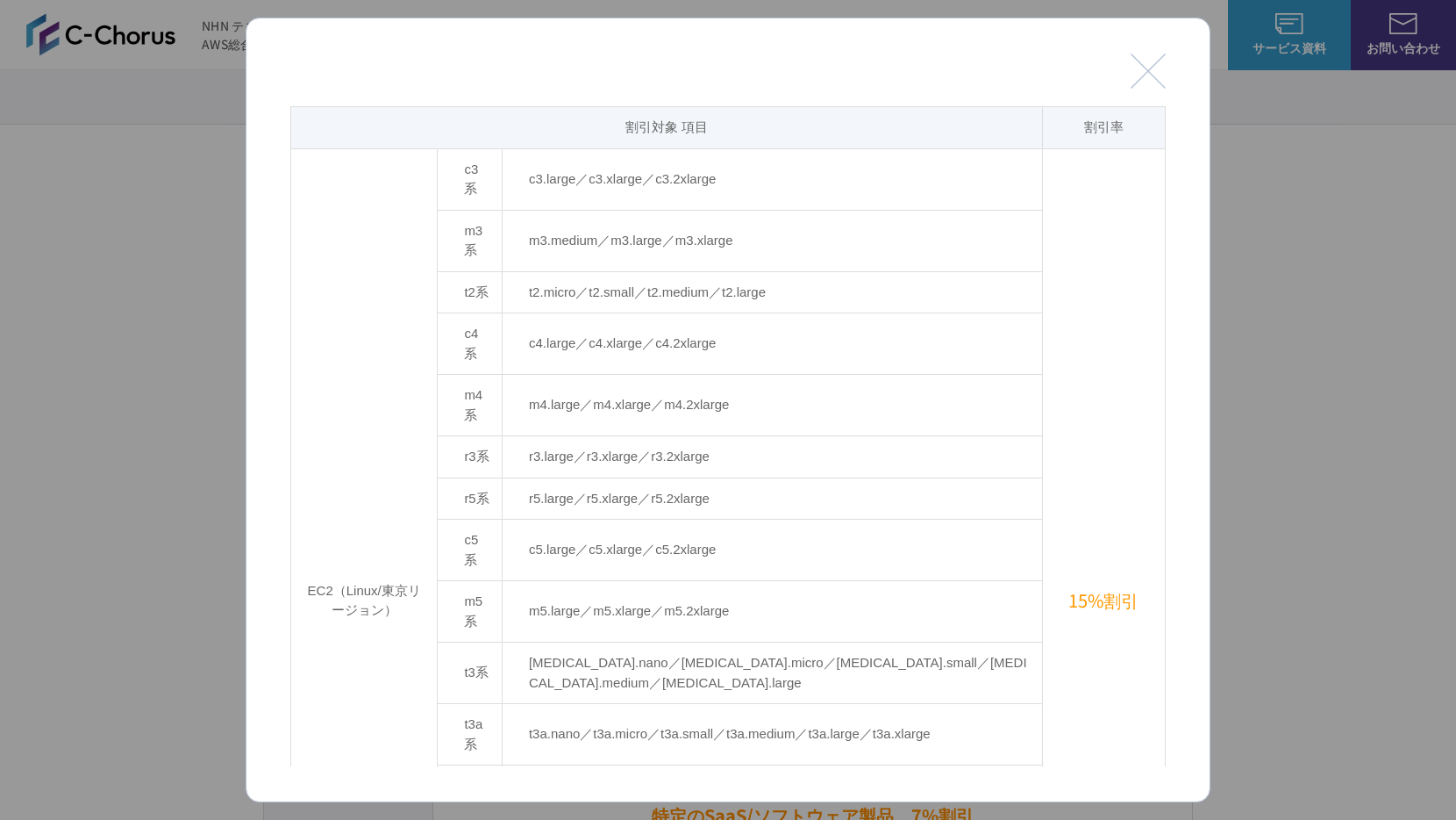
click at [503, 519] on td "c5系" at bounding box center [470, 550] width 65 height 62
click at [186, 419] on div at bounding box center [728, 410] width 1456 height 820
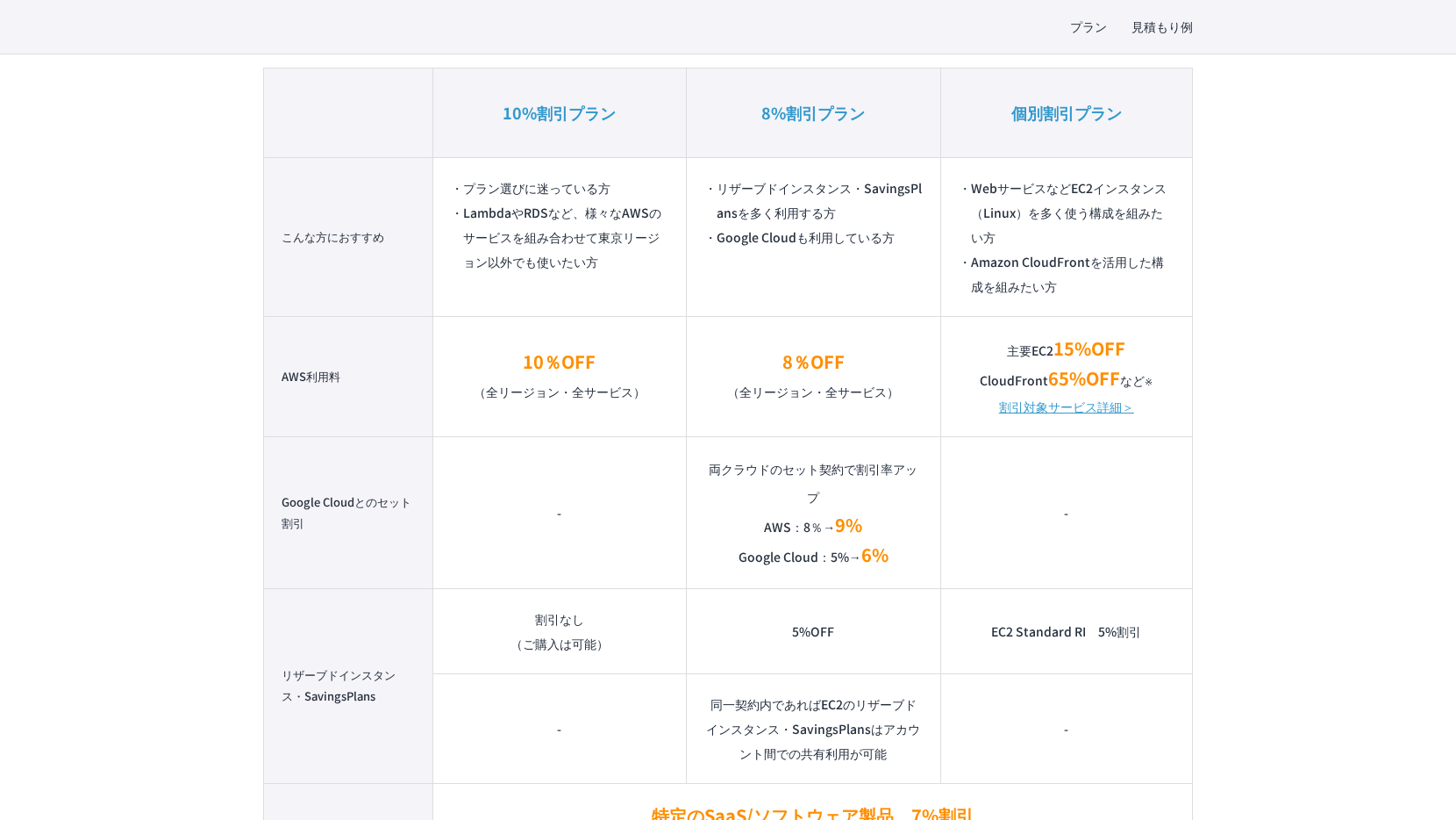
scroll to position [1253, 0]
